Goal: Browse casually: Explore the website without a specific task or goal

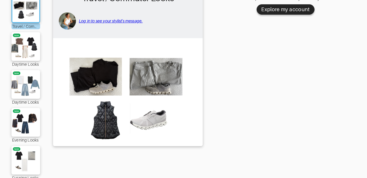
scroll to position [73, 0]
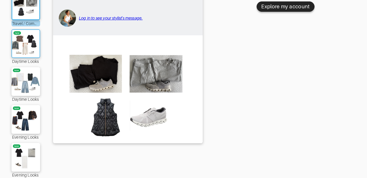
click at [22, 44] on img at bounding box center [25, 44] width 31 height 22
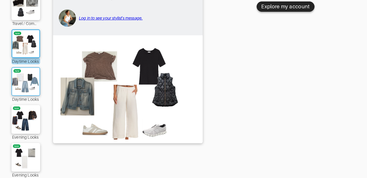
click at [23, 73] on img at bounding box center [25, 82] width 31 height 22
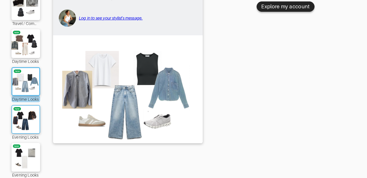
click at [25, 117] on img at bounding box center [25, 119] width 31 height 22
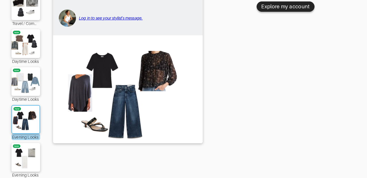
click at [27, 117] on img at bounding box center [25, 119] width 31 height 22
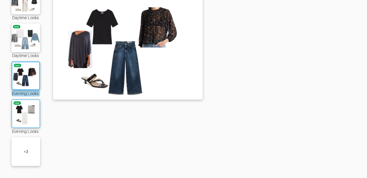
scroll to position [117, 0]
click at [27, 107] on img at bounding box center [25, 114] width 31 height 22
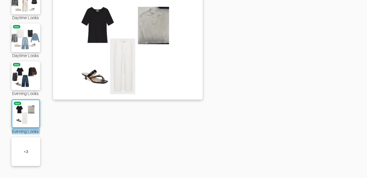
click at [30, 143] on div "+ 3" at bounding box center [25, 151] width 29 height 29
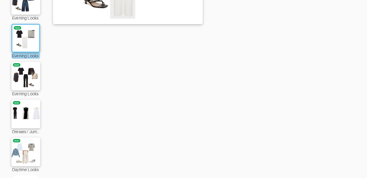
scroll to position [193, 0]
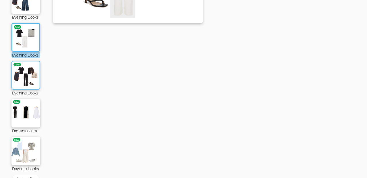
click at [24, 75] on img at bounding box center [25, 75] width 31 height 22
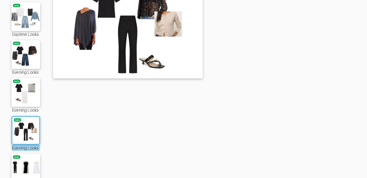
scroll to position [141, 0]
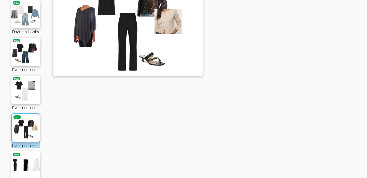
click at [26, 121] on img at bounding box center [25, 128] width 31 height 22
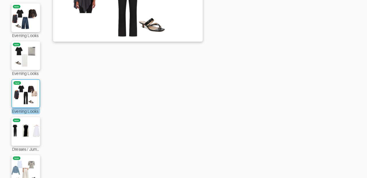
scroll to position [182, 0]
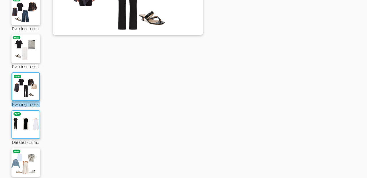
click at [26, 121] on img at bounding box center [25, 125] width 31 height 22
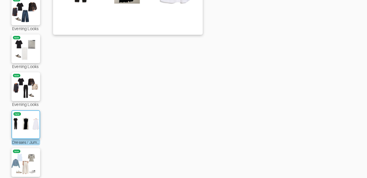
click at [25, 124] on img at bounding box center [25, 125] width 31 height 22
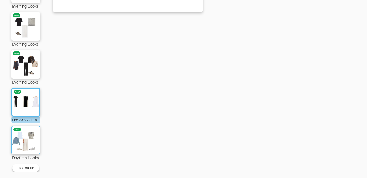
scroll to position [204, 0]
click at [25, 133] on img at bounding box center [25, 140] width 31 height 22
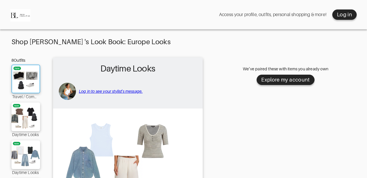
click at [23, 75] on img at bounding box center [25, 79] width 31 height 22
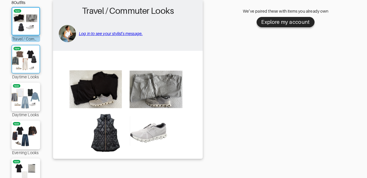
scroll to position [59, 0]
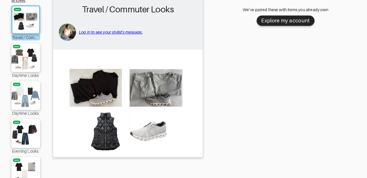
click at [147, 89] on img at bounding box center [128, 102] width 144 height 101
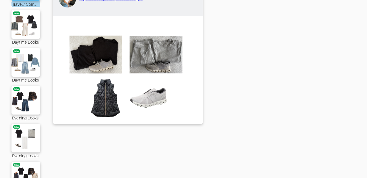
scroll to position [93, 0]
